Goal: Download file/media

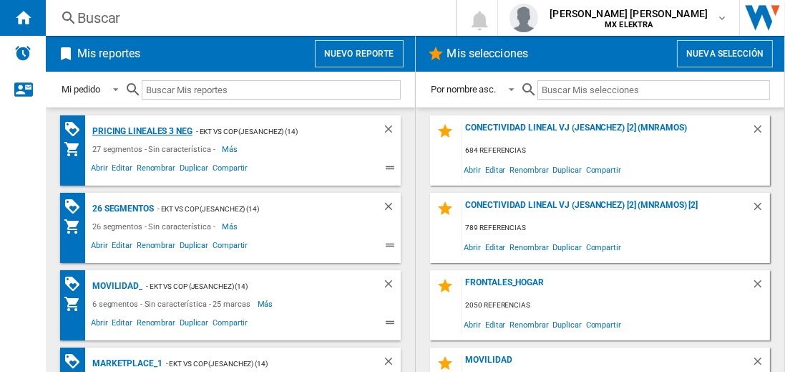
click at [142, 130] on div "Pricing lineales 3 neg" at bounding box center [141, 131] width 104 height 18
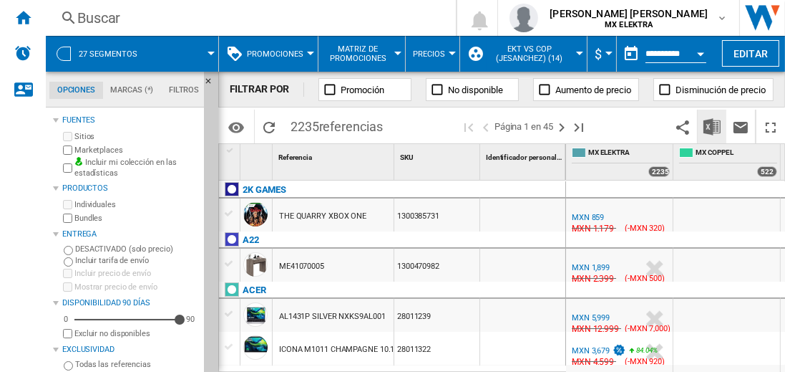
click at [713, 126] on img "Descargar en Excel" at bounding box center [712, 126] width 17 height 17
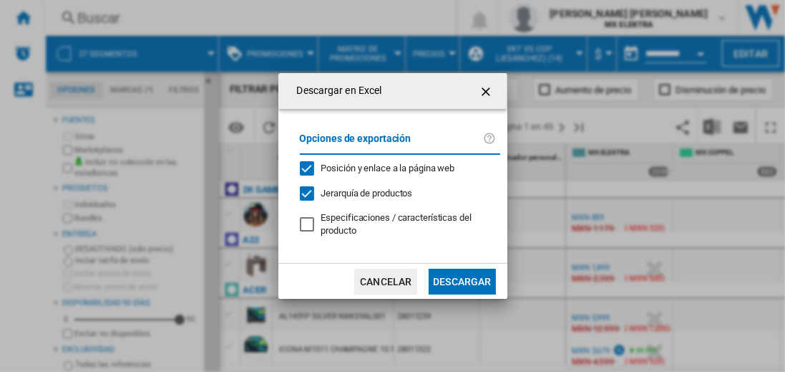
click at [462, 279] on button "Descargar" at bounding box center [462, 282] width 67 height 26
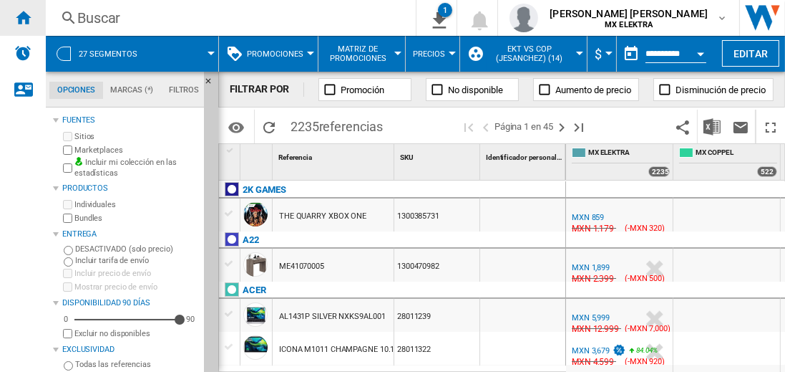
click at [23, 17] on ng-md-icon "Inicio" at bounding box center [22, 17] width 17 height 17
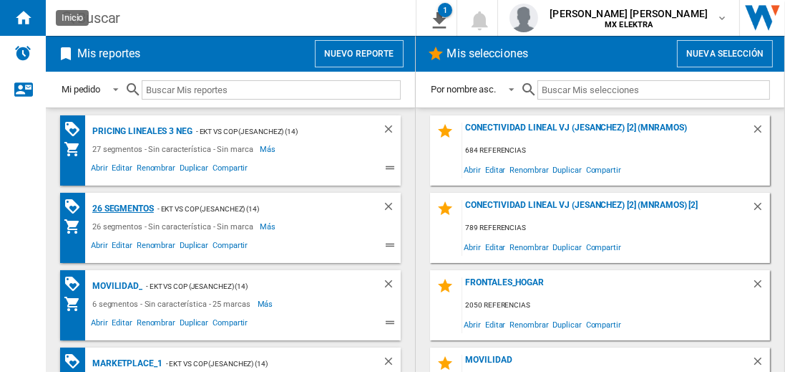
click at [124, 207] on div "26 segmentos" at bounding box center [121, 209] width 65 height 18
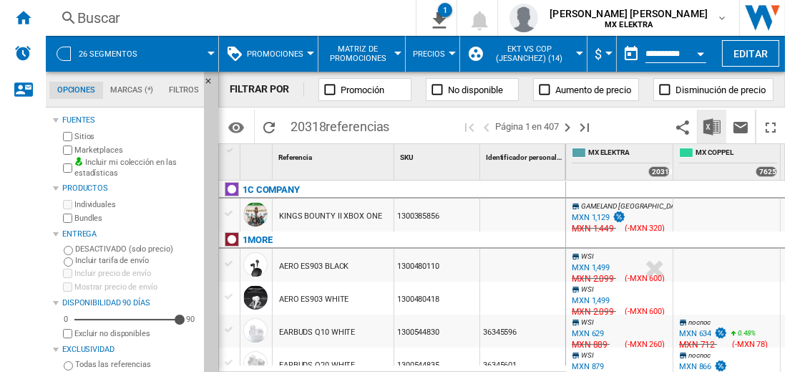
click at [713, 126] on img "Descargar en Excel" at bounding box center [712, 126] width 17 height 17
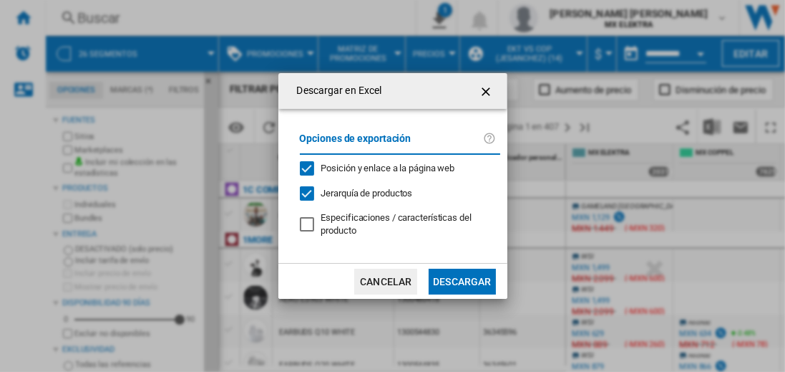
click at [462, 279] on button "Descargar" at bounding box center [462, 282] width 67 height 26
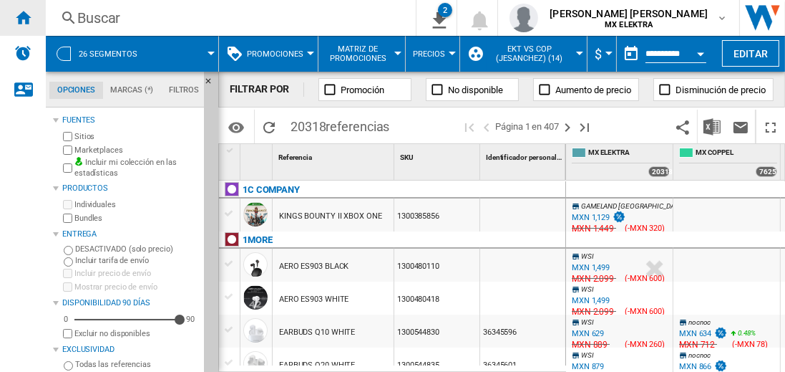
click at [23, 17] on ng-md-icon "Inicio" at bounding box center [22, 17] width 17 height 17
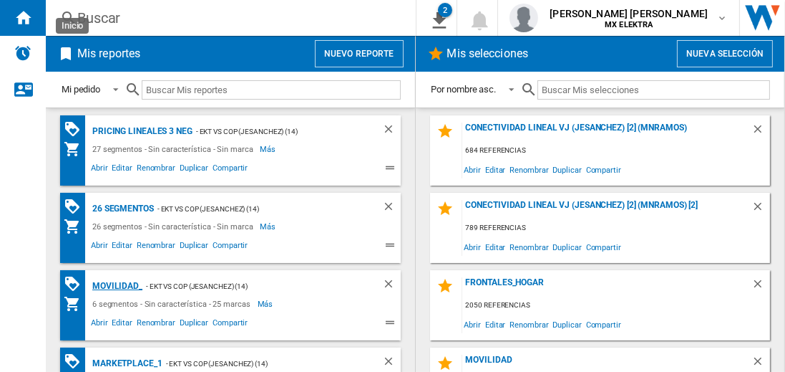
click at [115, 284] on div "MOVILIDAD_" at bounding box center [116, 286] width 54 height 18
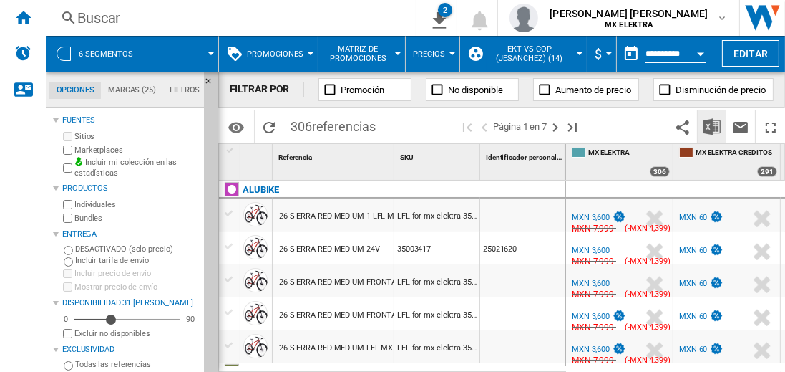
click at [713, 126] on img "Descargar en Excel" at bounding box center [712, 126] width 17 height 17
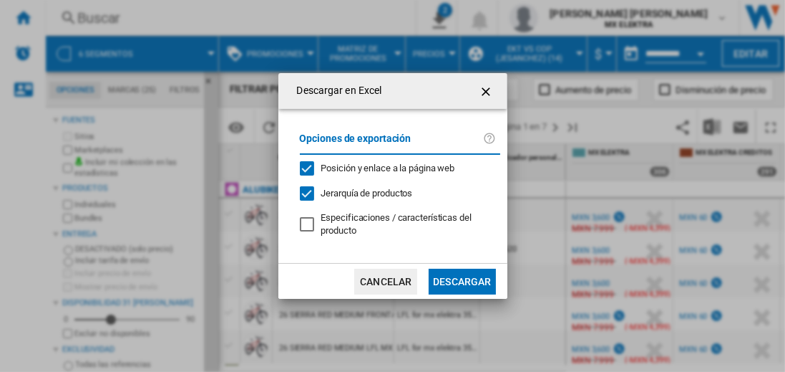
click at [462, 279] on button "Descargar" at bounding box center [462, 282] width 67 height 26
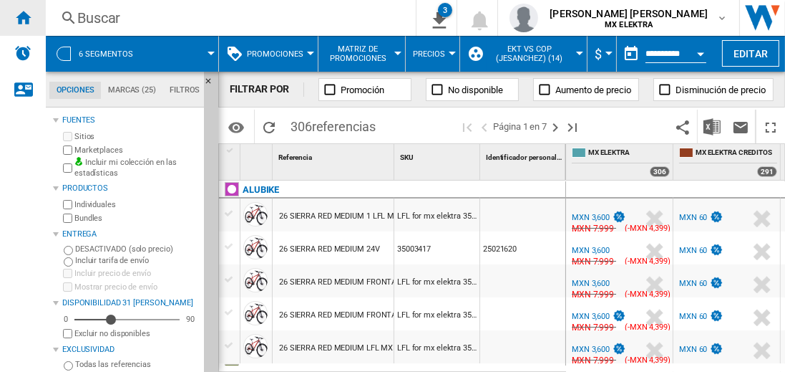
click at [23, 17] on ng-md-icon "Inicio" at bounding box center [22, 17] width 17 height 17
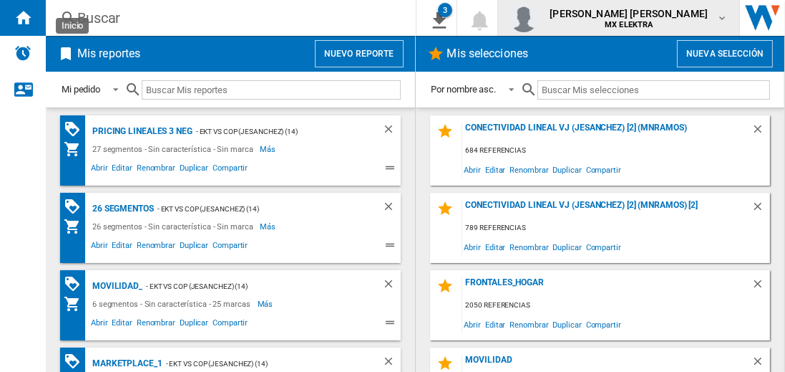
click at [643, 18] on span "juan carlos romero marta" at bounding box center [629, 13] width 158 height 14
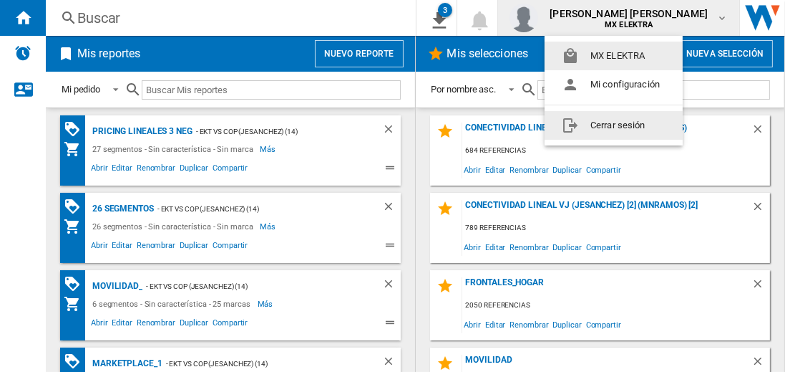
click at [614, 125] on button "Cerrar sesión" at bounding box center [614, 125] width 138 height 29
